Goal: Task Accomplishment & Management: Use online tool/utility

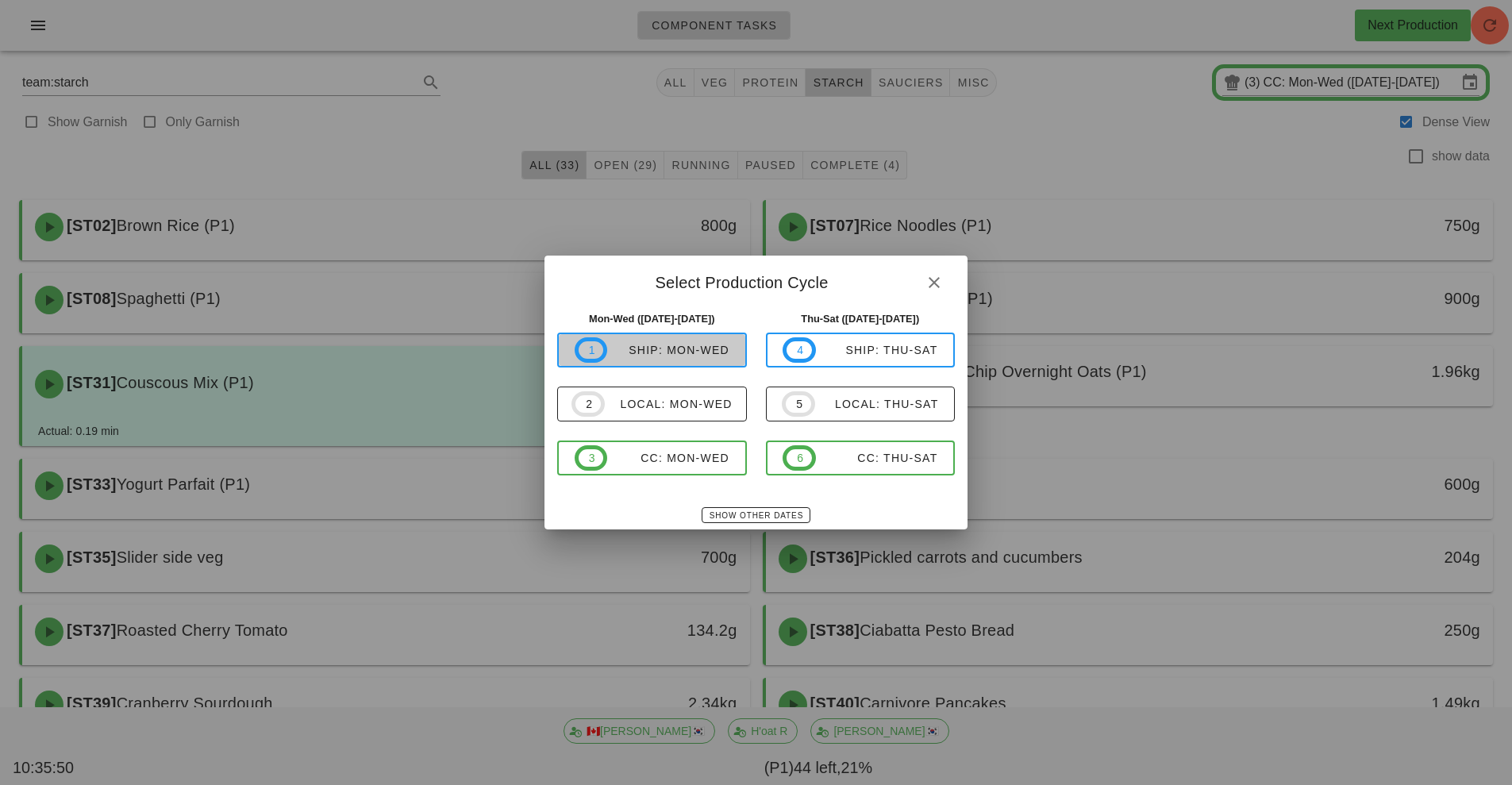
click at [687, 347] on div "ship: Mon-Wed" at bounding box center [668, 349] width 122 height 13
type input "ship: Mon-Wed ([DATE]-[DATE])"
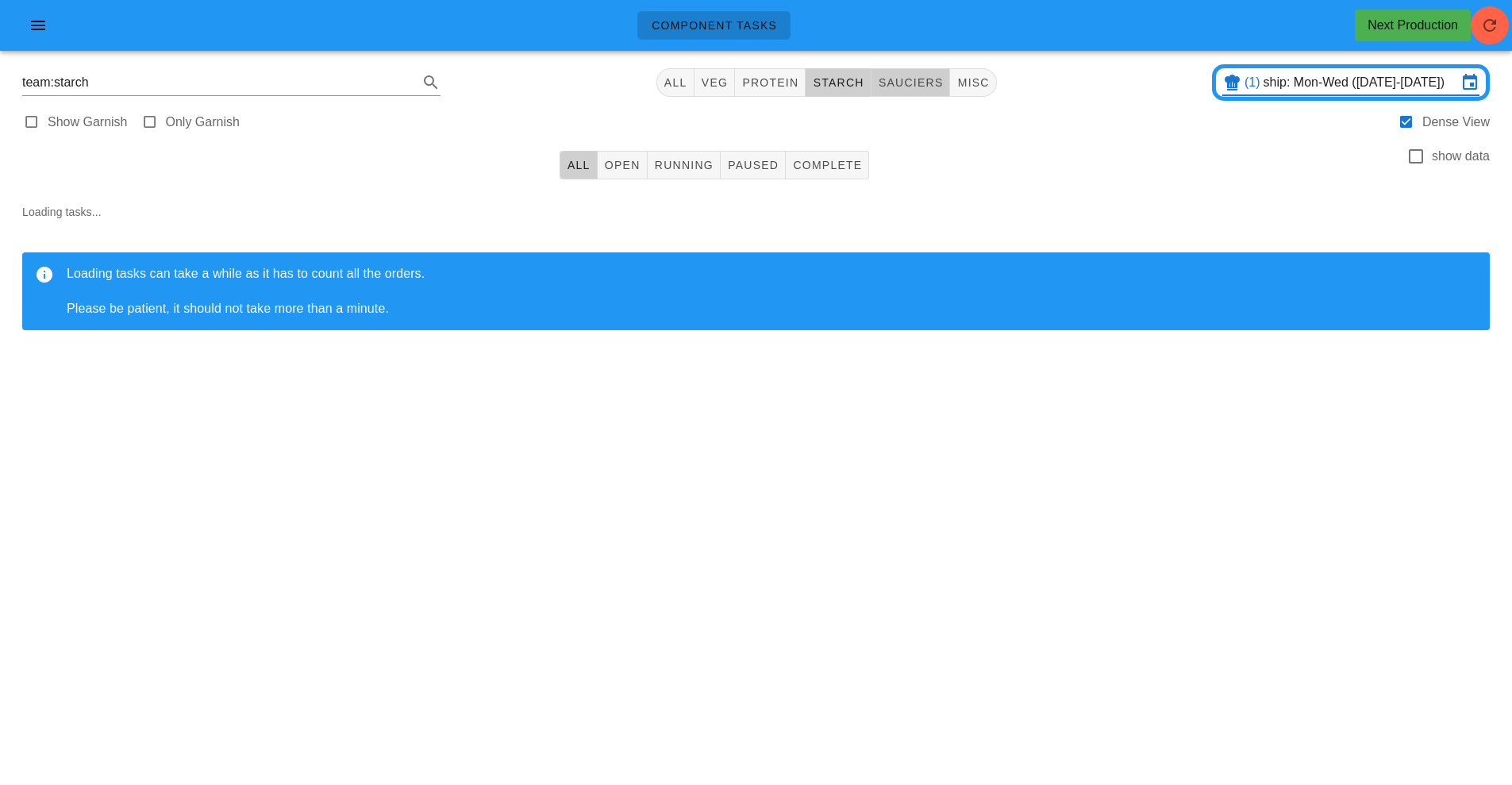
click at [914, 69] on button "sauciers" at bounding box center [911, 82] width 79 height 29
type input "team:sauciers"
click at [666, 165] on span "Running" at bounding box center [684, 165] width 60 height 13
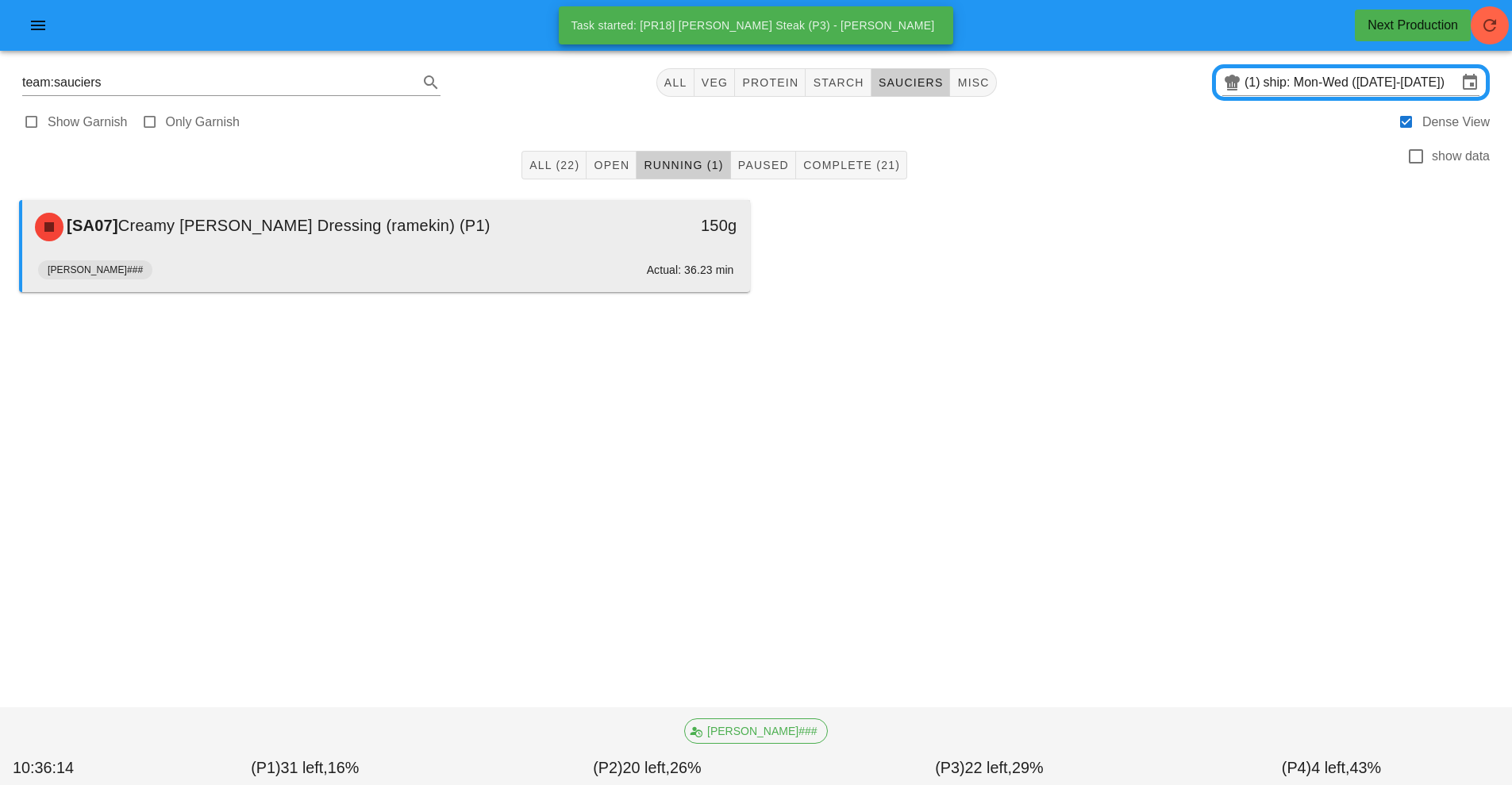
click at [544, 218] on div "[SA07] Creamy [PERSON_NAME] Dressing (ramekin) (P1)" at bounding box center [296, 227] width 541 height 48
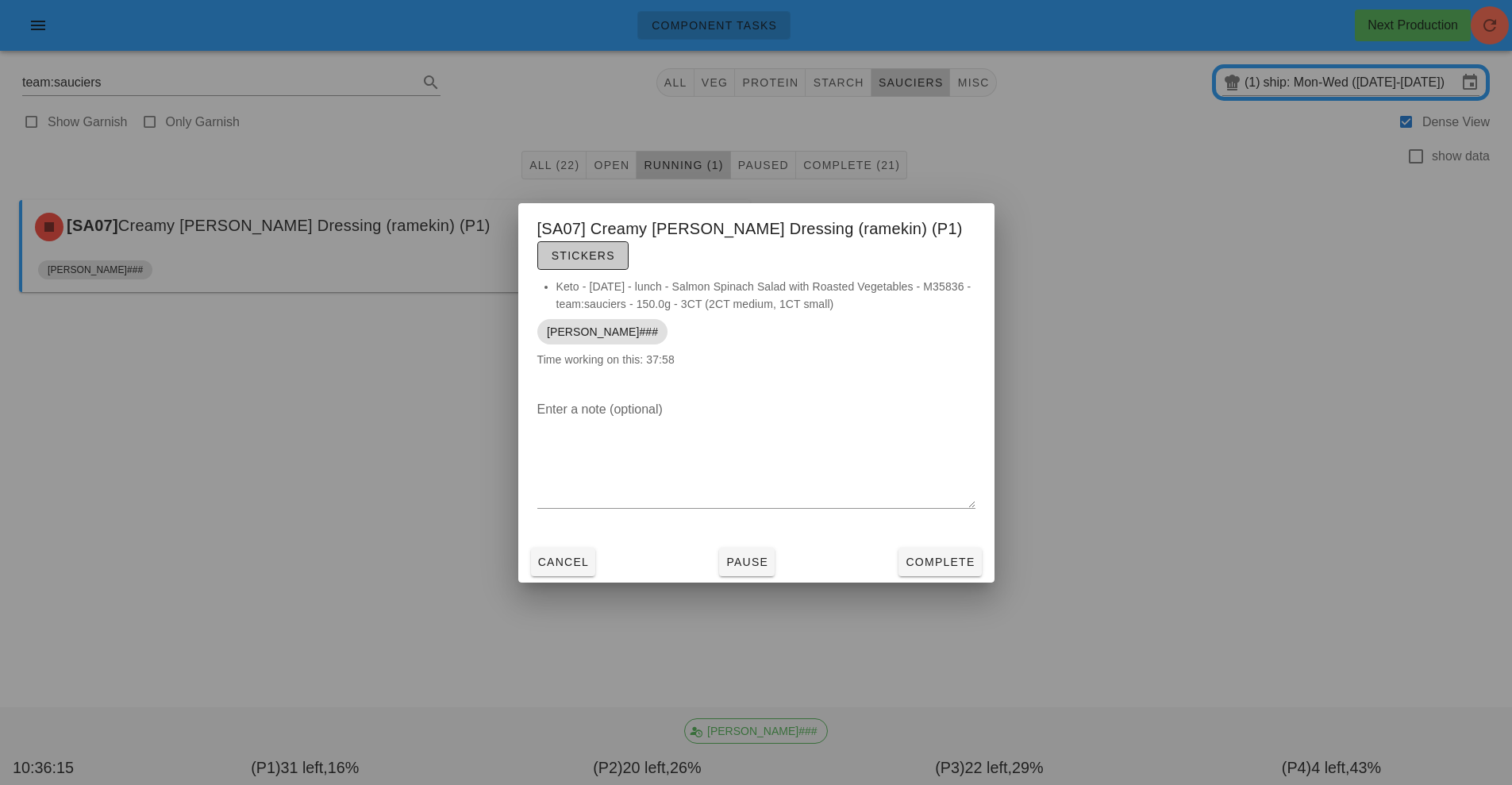
click at [615, 249] on span "Stickers" at bounding box center [582, 255] width 64 height 13
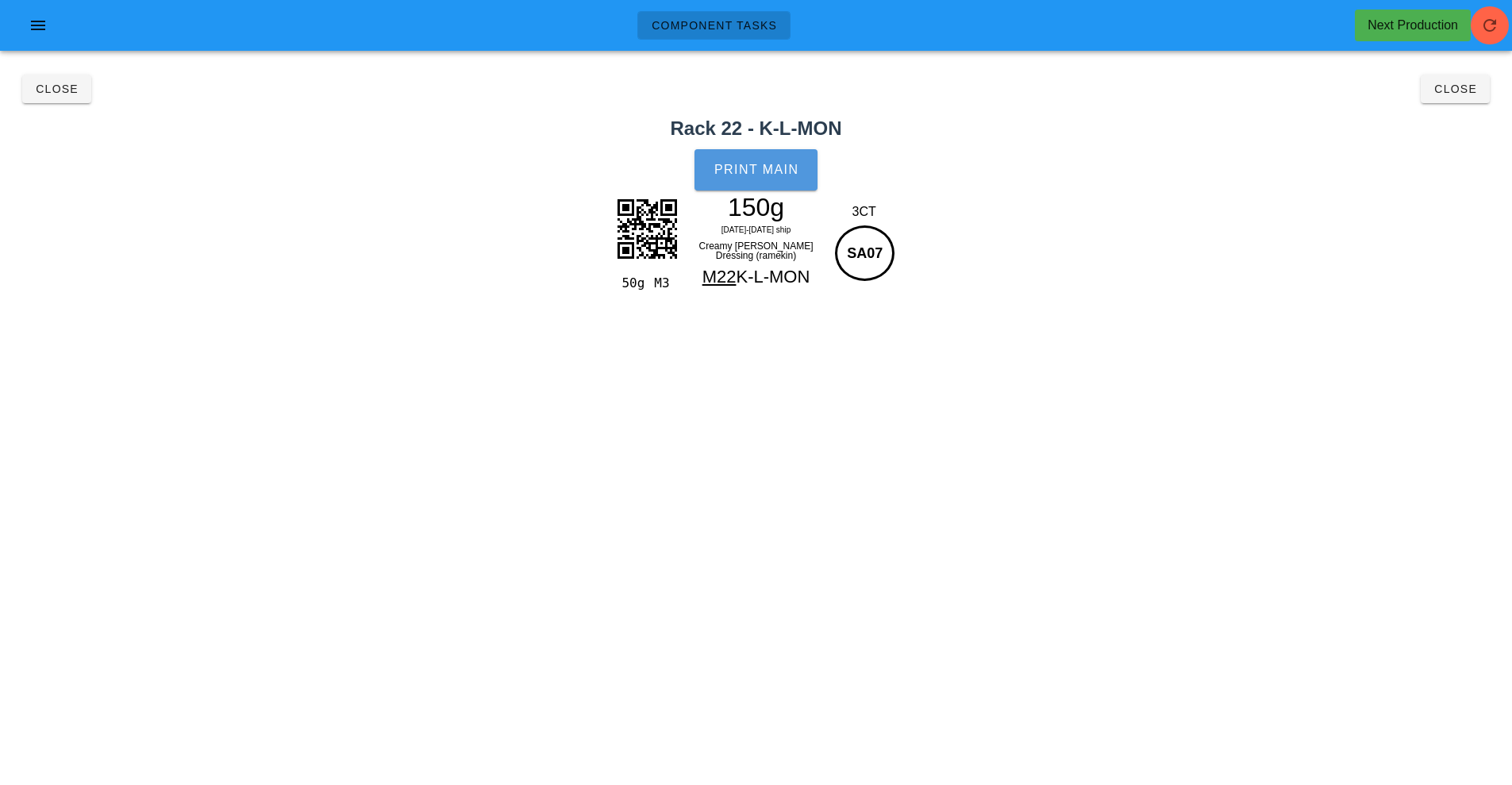
click at [791, 174] on span "Print Main" at bounding box center [756, 170] width 85 height 14
click at [49, 88] on span "Close" at bounding box center [57, 88] width 44 height 13
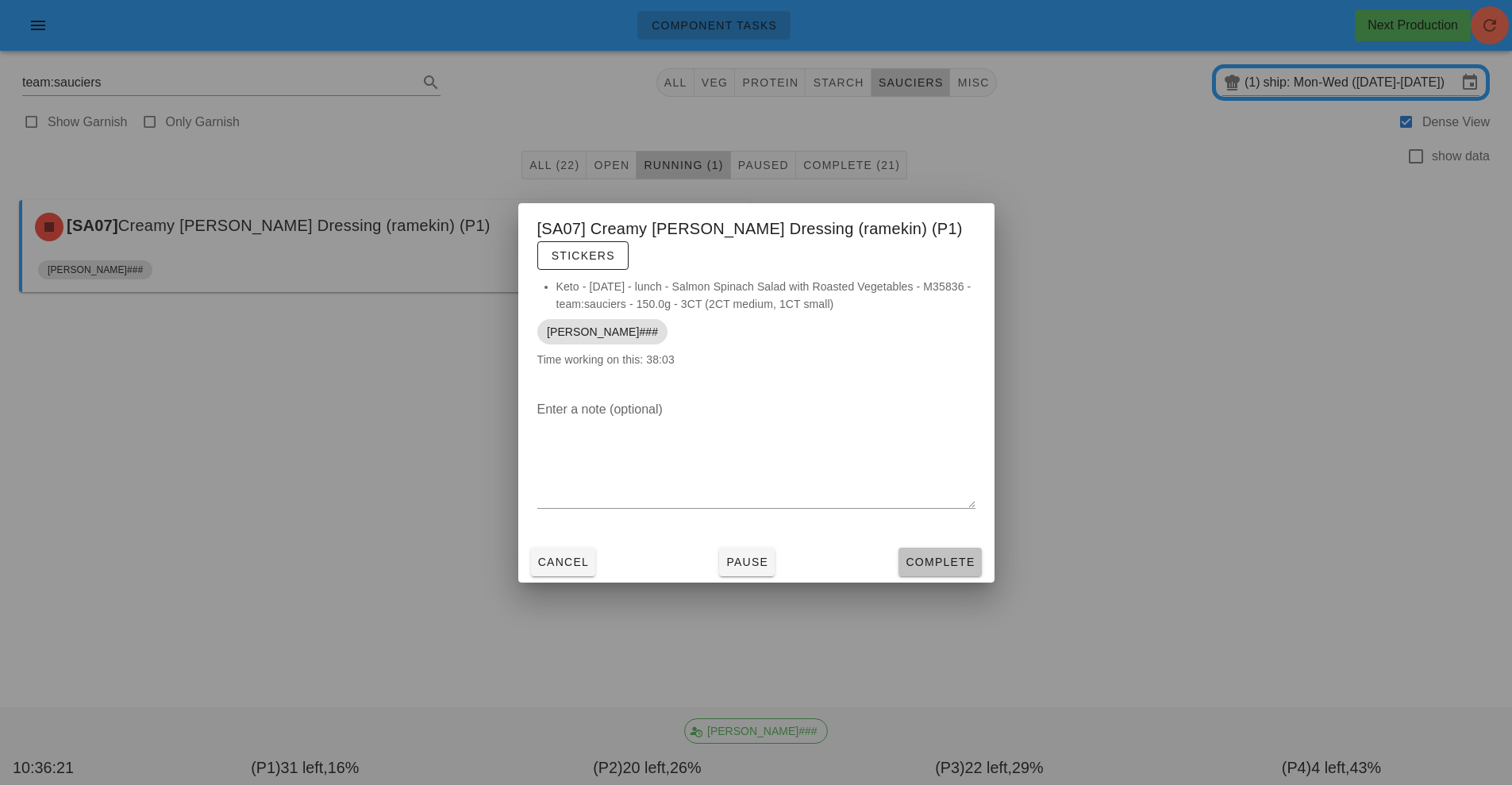
click at [938, 556] on span "Complete" at bounding box center [940, 562] width 69 height 13
